Goal: Transaction & Acquisition: Download file/media

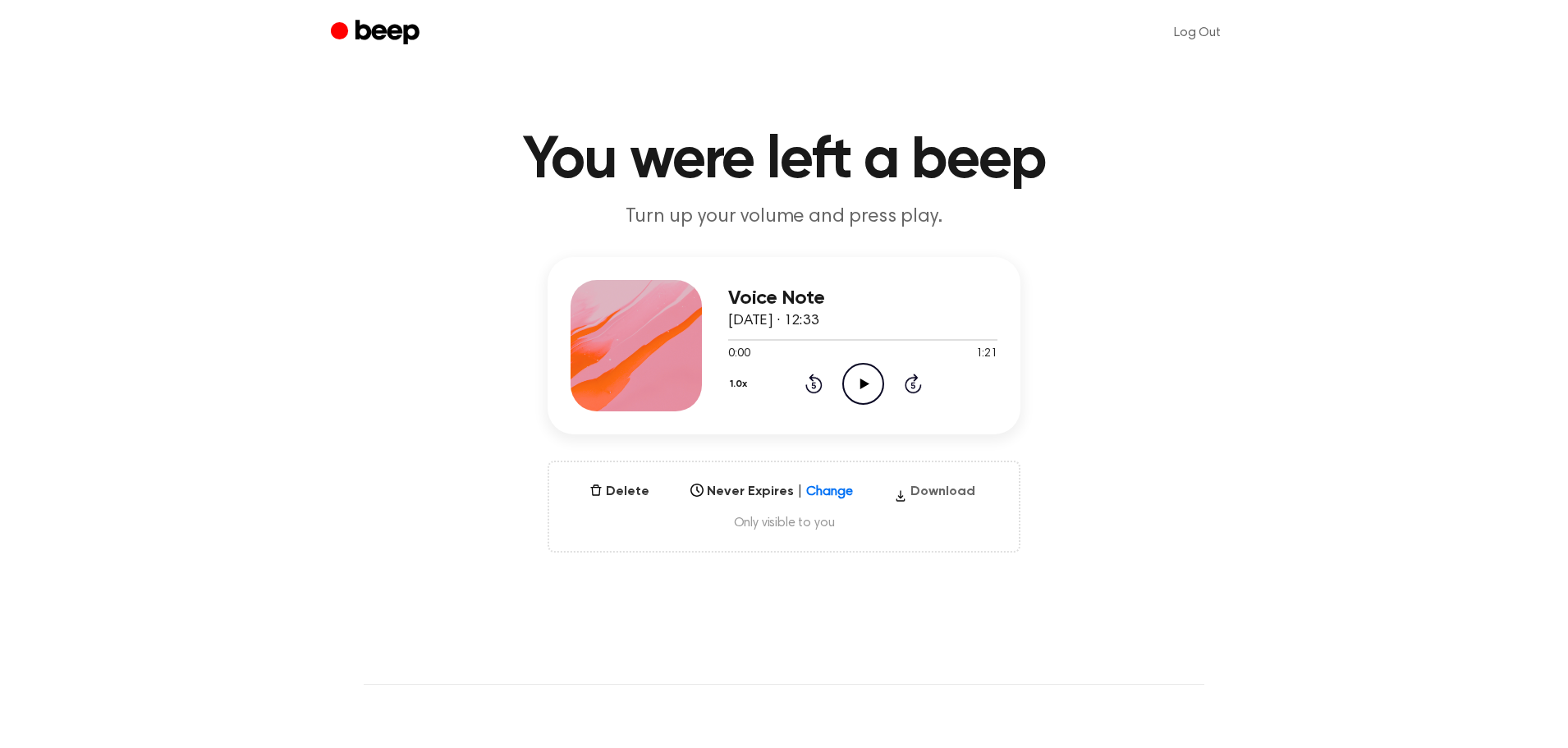
click at [947, 490] on button "Download" at bounding box center [935, 496] width 94 height 26
click at [953, 501] on button "Download" at bounding box center [935, 496] width 94 height 26
click at [962, 498] on button "Download" at bounding box center [935, 496] width 94 height 26
click at [961, 504] on button "Download" at bounding box center [935, 496] width 94 height 26
